Goal: Find specific page/section: Find specific page/section

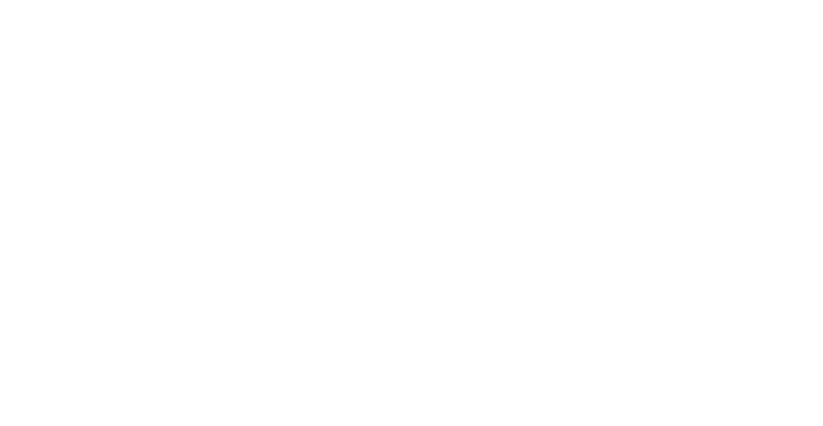
click at [235, 83] on body at bounding box center [411, 213] width 823 height 426
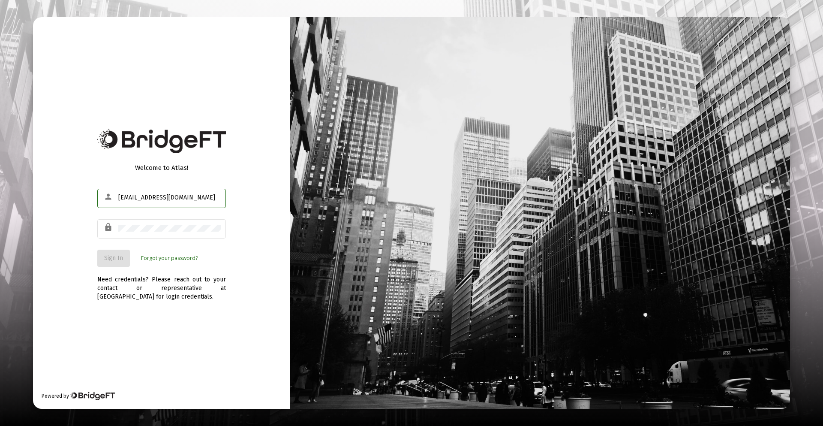
click at [156, 203] on div "[EMAIL_ADDRESS][DOMAIN_NAME]" at bounding box center [169, 197] width 103 height 21
drag, startPoint x: 136, startPoint y: 196, endPoint x: 111, endPoint y: 194, distance: 24.9
click at [111, 194] on div "person [EMAIL_ADDRESS][DOMAIN_NAME]" at bounding box center [161, 197] width 129 height 21
type input "[PERSON_NAME][EMAIL_ADDRESS][DOMAIN_NAME]"
click at [117, 254] on span "Sign In" at bounding box center [113, 257] width 19 height 7
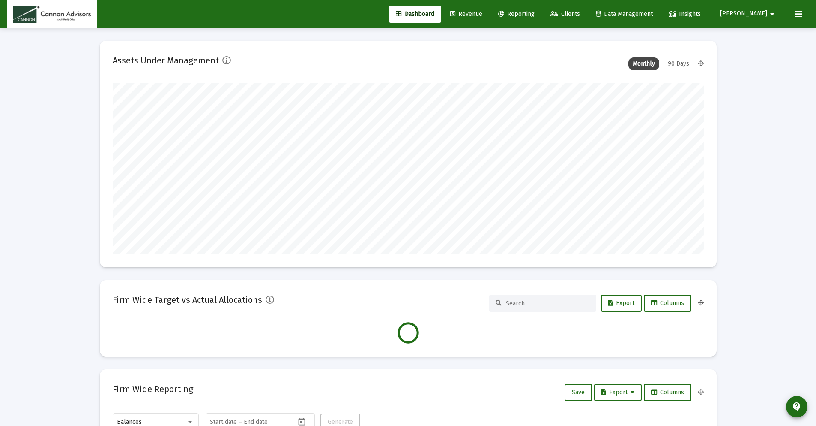
scroll to position [171, 591]
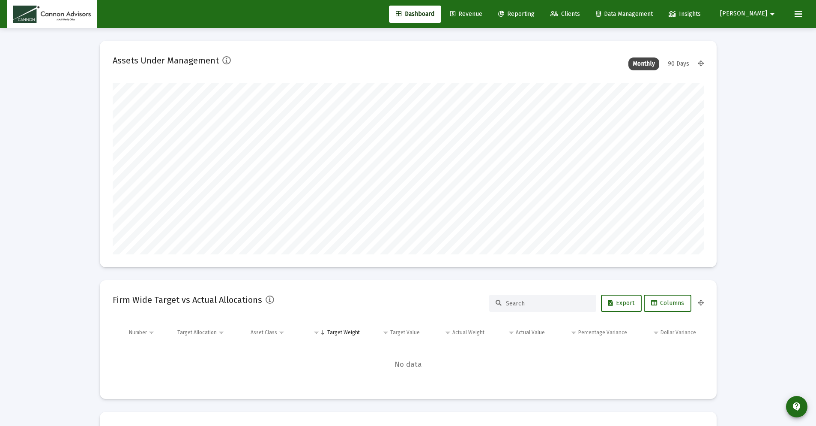
type input "[DATE]"
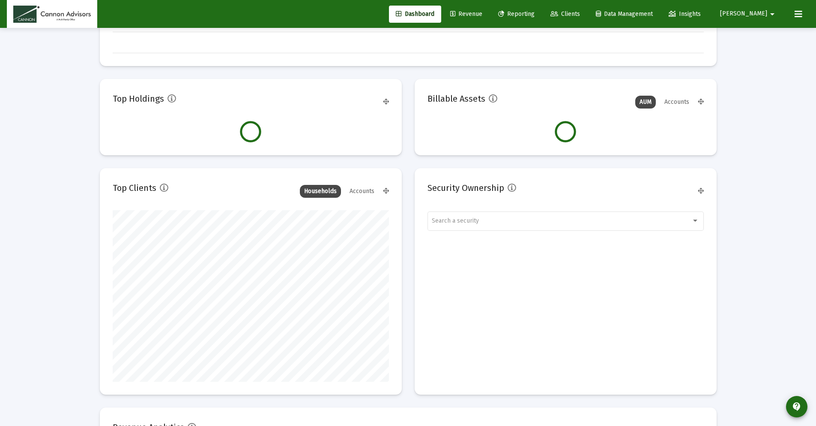
scroll to position [171, 318]
click at [360, 189] on div "Accounts" at bounding box center [361, 191] width 33 height 13
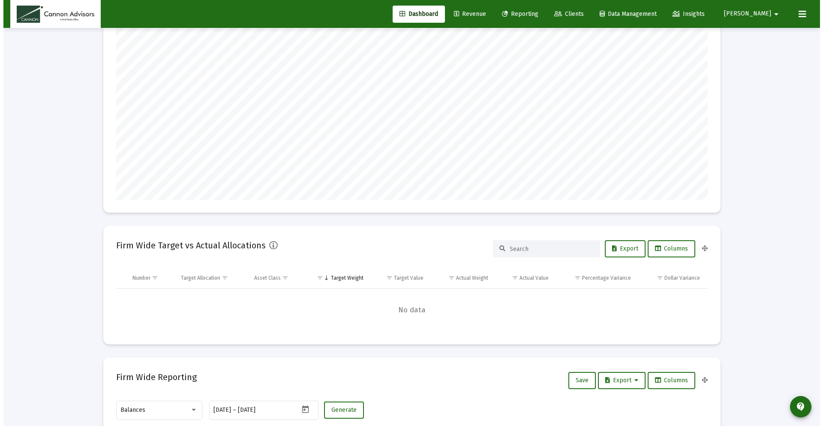
scroll to position [0, 0]
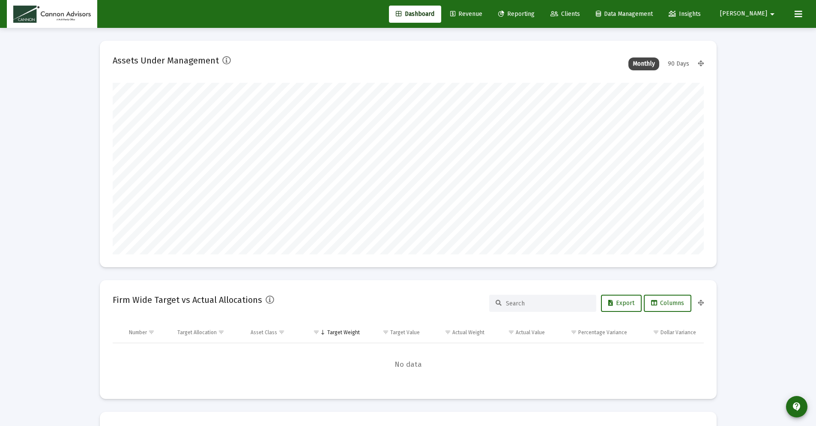
click at [535, 15] on span "Reporting" at bounding box center [516, 13] width 36 height 7
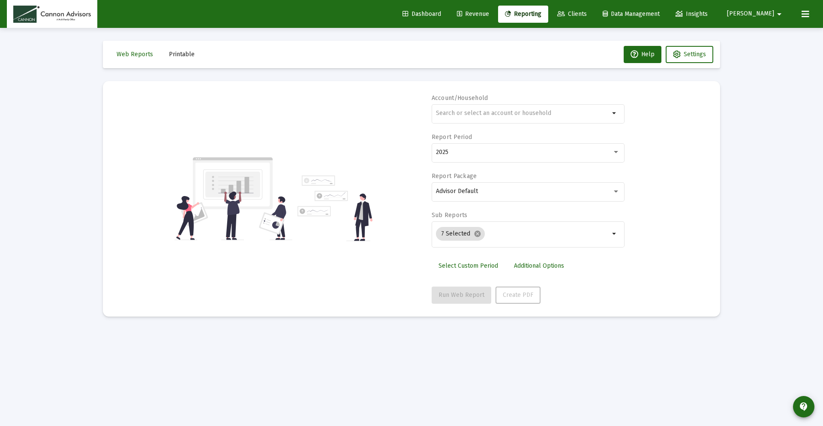
click at [587, 12] on span "Clients" at bounding box center [572, 13] width 30 height 7
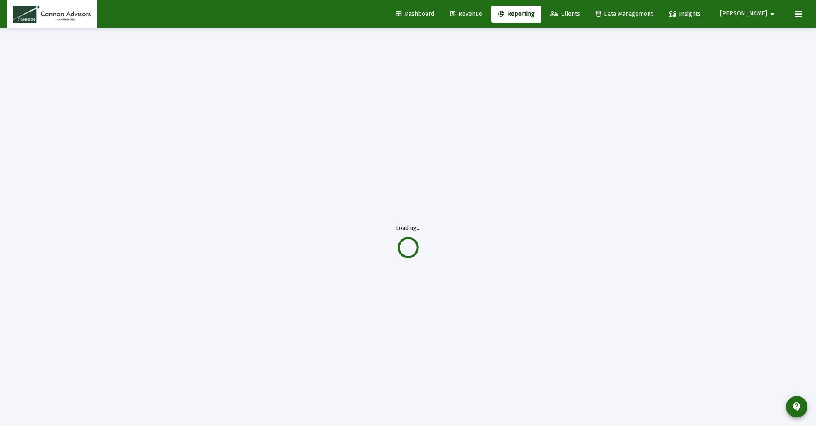
click at [483, 16] on span "Revenue" at bounding box center [466, 13] width 32 height 7
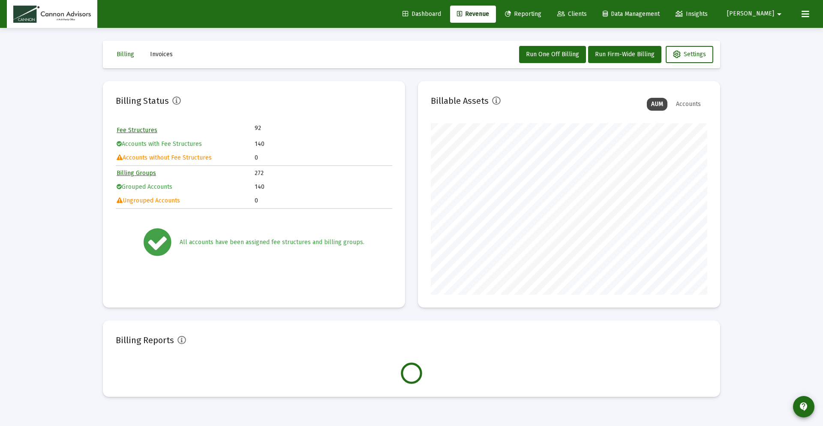
scroll to position [171, 276]
click at [544, 20] on link "Reporting" at bounding box center [523, 14] width 50 height 17
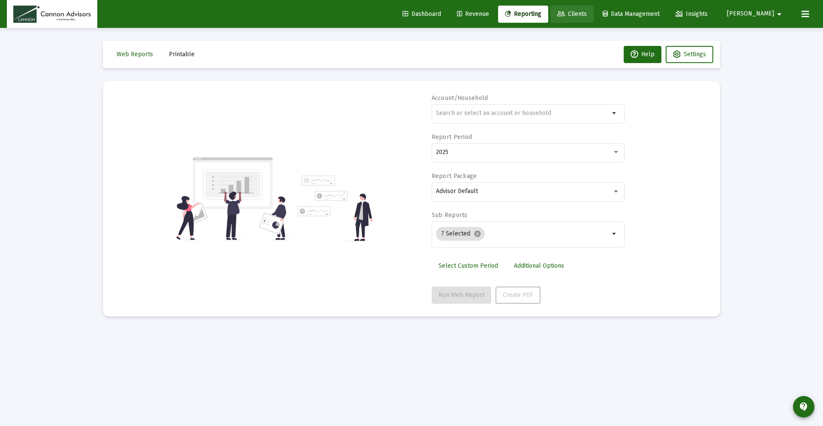
click at [565, 11] on icon at bounding box center [561, 14] width 8 height 6
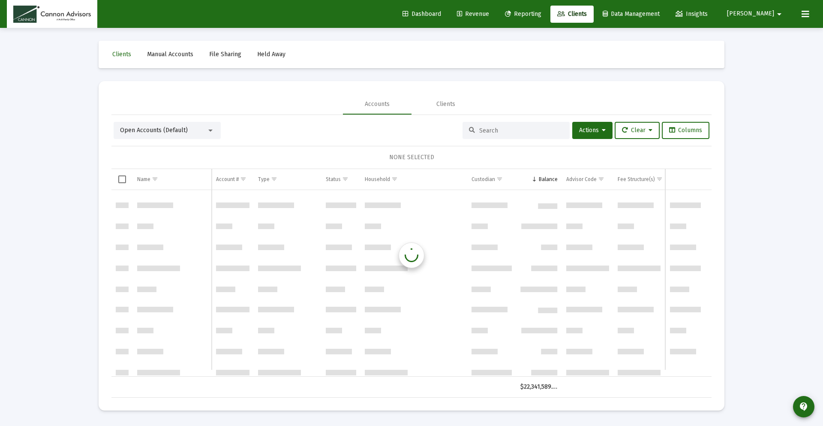
scroll to position [1286, 0]
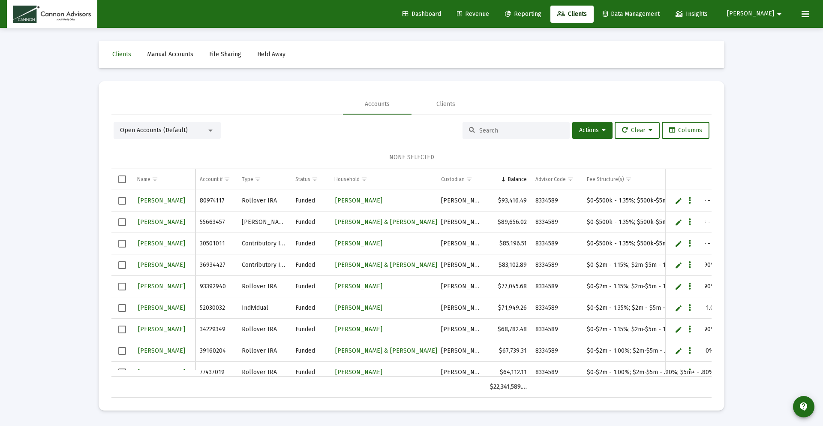
click at [479, 129] on input at bounding box center [521, 130] width 84 height 7
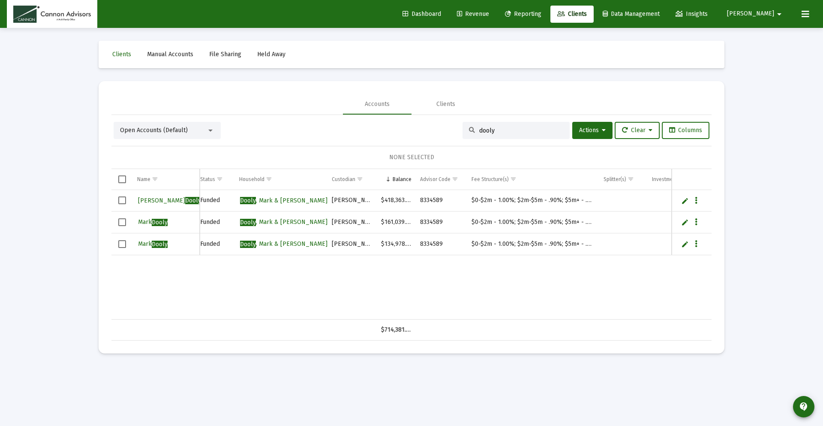
scroll to position [0, 0]
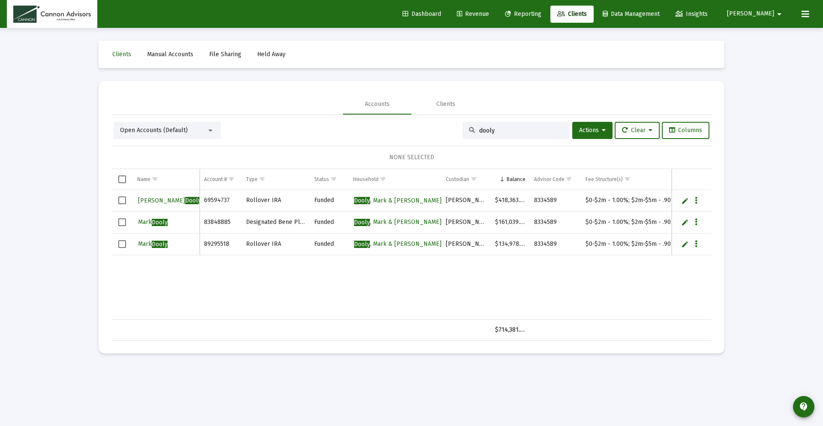
type input "dooly"
click at [294, 294] on div "[PERSON_NAME] [PERSON_NAME] 69594737 Rollover IRA Funded [PERSON_NAME] & [PERSO…" at bounding box center [488, 254] width 755 height 129
click at [315, 284] on div "[PERSON_NAME] [PERSON_NAME] 69594737 Rollover IRA Funded [PERSON_NAME] & [PERSO…" at bounding box center [488, 254] width 755 height 129
click at [486, 132] on input "dooly" at bounding box center [521, 130] width 84 height 7
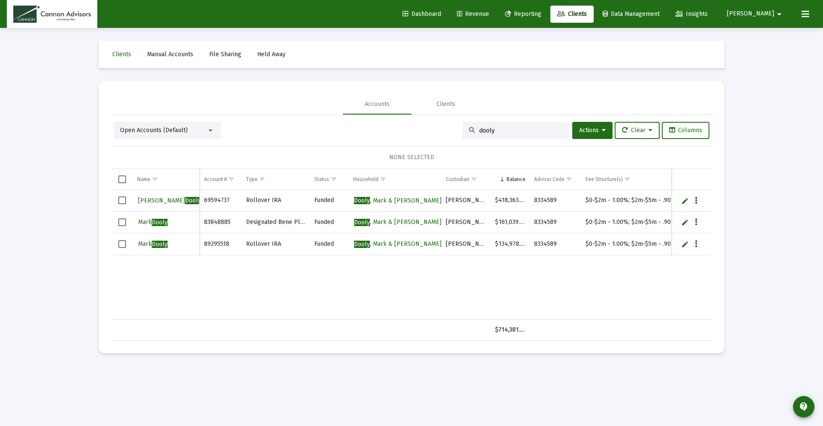
click at [486, 132] on input "dooly" at bounding box center [521, 130] width 84 height 7
click at [451, 104] on div "Clients" at bounding box center [445, 104] width 19 height 9
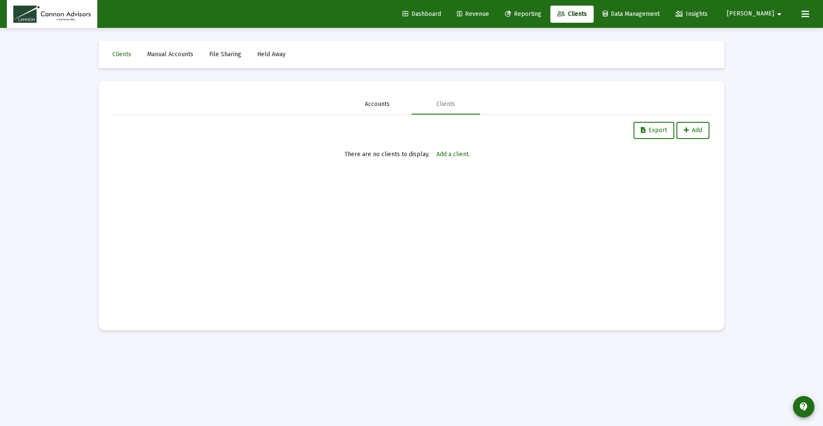
click at [386, 104] on div "Accounts" at bounding box center [377, 104] width 25 height 9
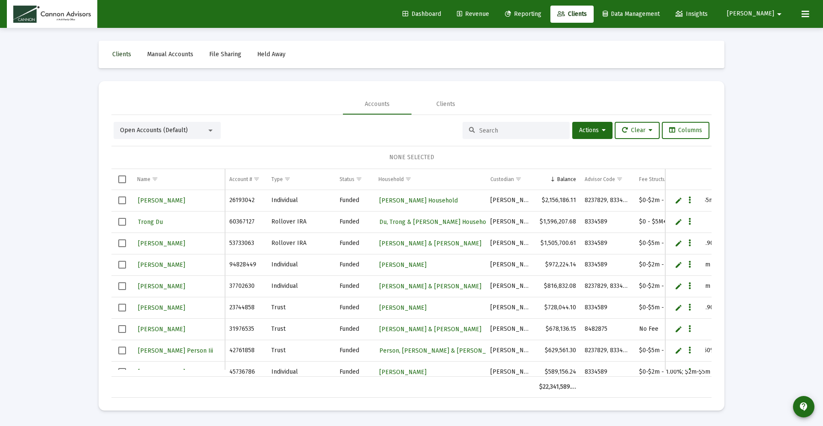
click at [121, 52] on span "Clients" at bounding box center [121, 54] width 19 height 7
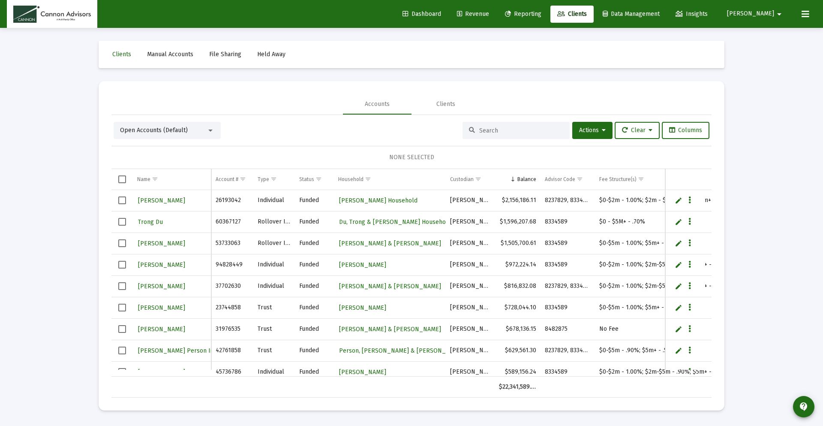
click at [448, 9] on link "Dashboard" at bounding box center [422, 14] width 52 height 17
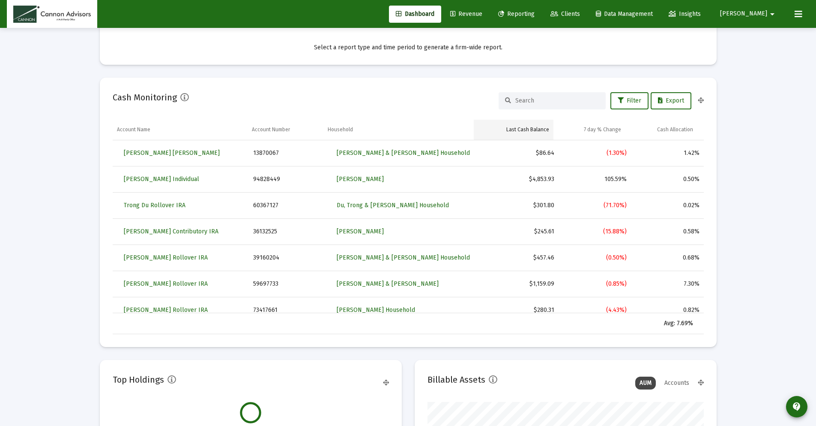
click at [530, 126] on div "Last Cash Balance" at bounding box center [528, 129] width 43 height 7
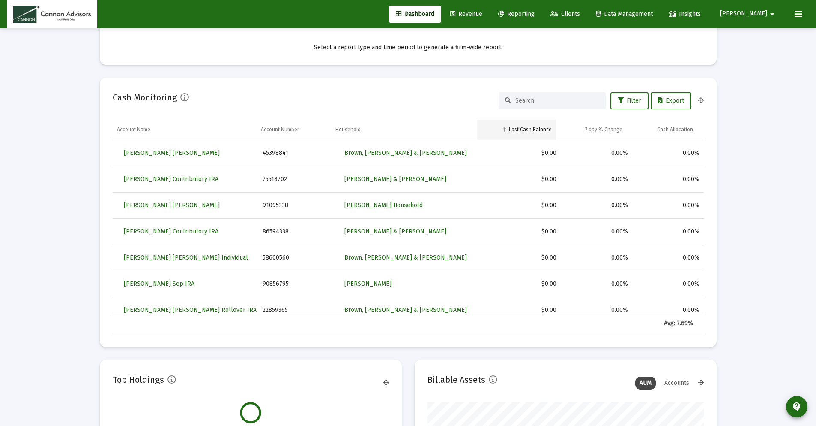
click at [541, 127] on div "Last Cash Balance" at bounding box center [530, 129] width 43 height 7
